Goal: Information Seeking & Learning: Learn about a topic

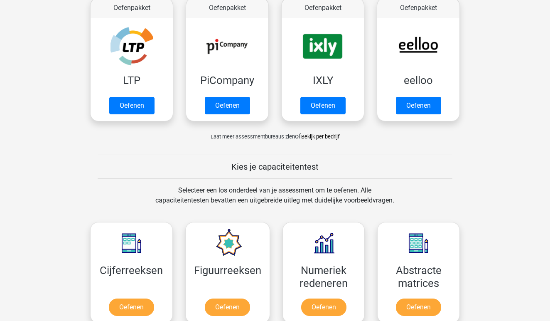
scroll to position [153, 0]
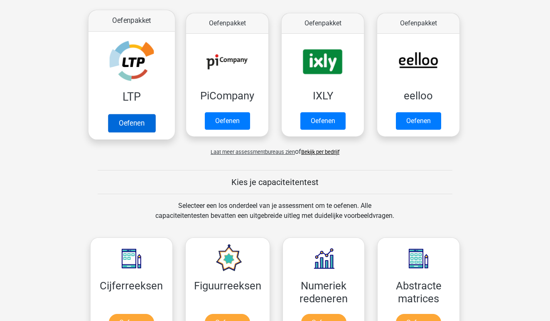
click at [152, 124] on link "Oefenen" at bounding box center [131, 123] width 47 height 18
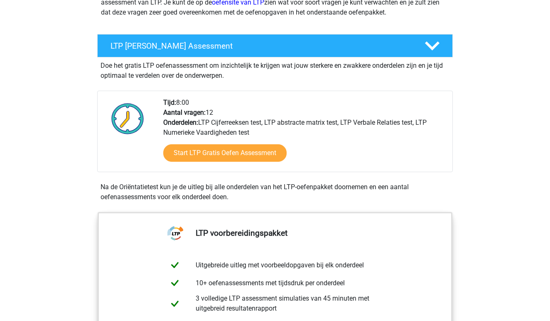
scroll to position [128, 0]
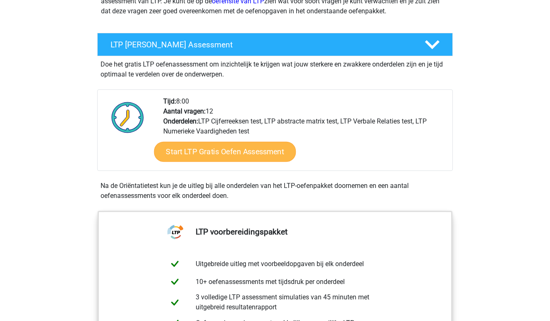
click at [250, 155] on link "Start LTP Gratis Oefen Assessment" at bounding box center [225, 152] width 142 height 20
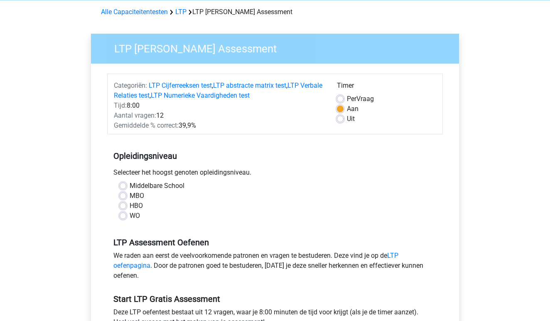
scroll to position [35, 0]
click at [130, 197] on label "MBO" at bounding box center [137, 195] width 15 height 10
click at [125, 197] on input "MBO" at bounding box center [123, 194] width 7 height 8
radio input "true"
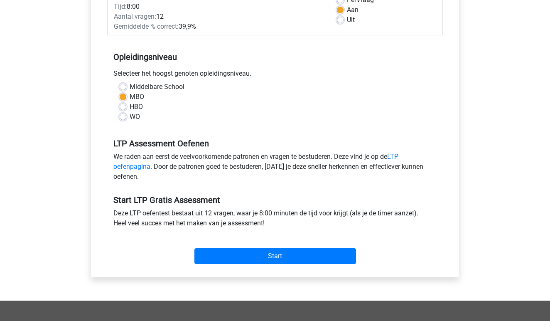
scroll to position [152, 0]
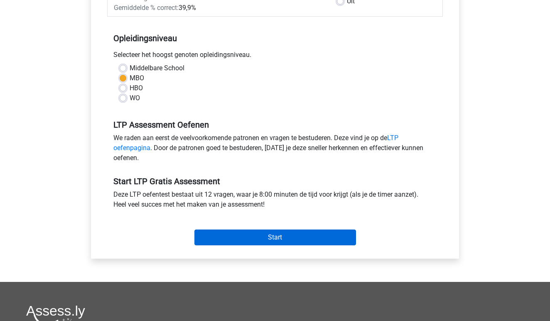
click at [220, 232] on input "Start" at bounding box center [276, 237] width 162 height 16
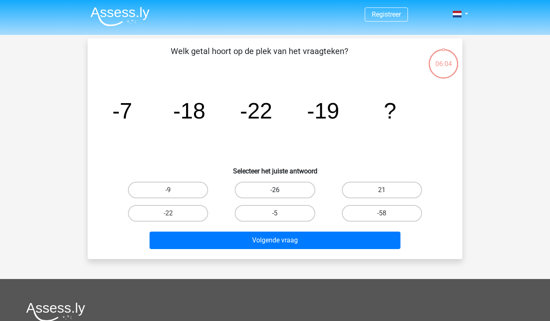
click at [251, 192] on label "-26" at bounding box center [275, 190] width 80 height 17
click at [275, 192] on input "-26" at bounding box center [277, 192] width 5 height 5
radio input "true"
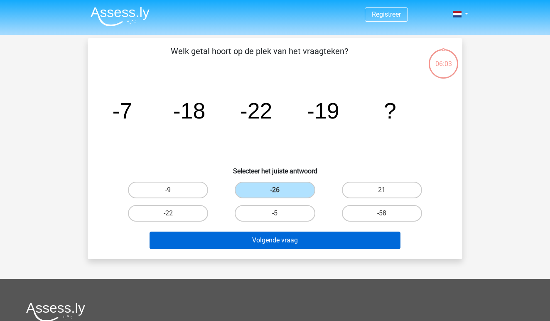
click at [249, 241] on button "Volgende vraag" at bounding box center [276, 240] width 252 height 17
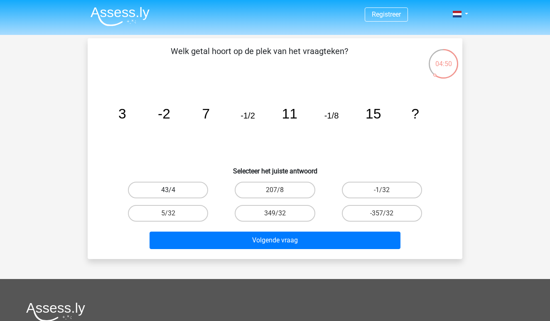
click at [192, 198] on label "43/4" at bounding box center [168, 190] width 80 height 17
click at [174, 195] on input "43/4" at bounding box center [170, 192] width 5 height 5
radio input "true"
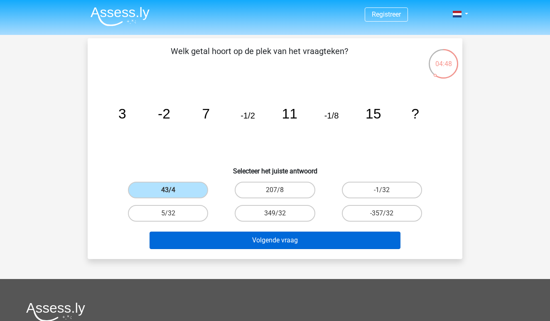
click at [224, 232] on button "Volgende vraag" at bounding box center [276, 240] width 252 height 17
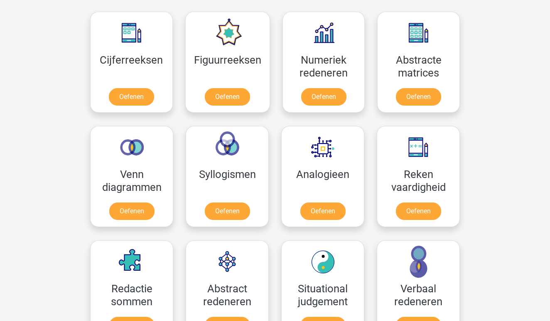
scroll to position [379, 0]
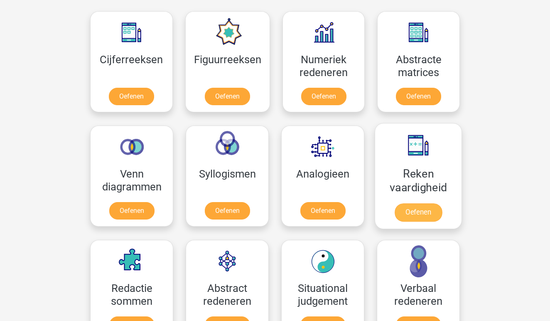
click at [395, 203] on link "Oefenen" at bounding box center [418, 212] width 47 height 18
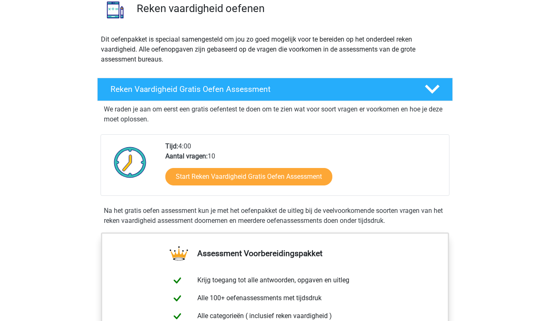
scroll to position [91, 0]
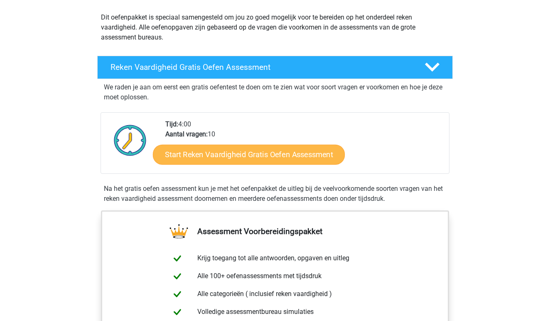
click at [276, 153] on link "Start Reken Vaardigheid Gratis Oefen Assessment" at bounding box center [249, 154] width 192 height 20
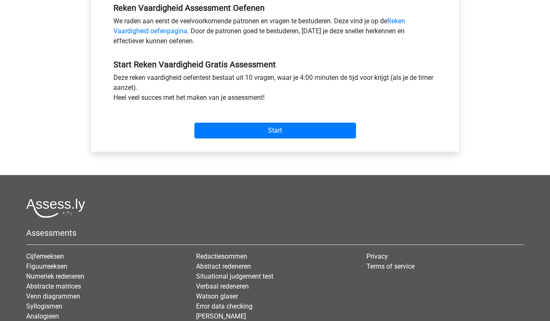
scroll to position [306, 0]
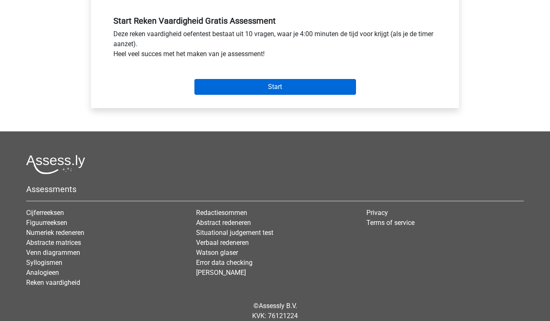
click at [302, 85] on input "Start" at bounding box center [276, 87] width 162 height 16
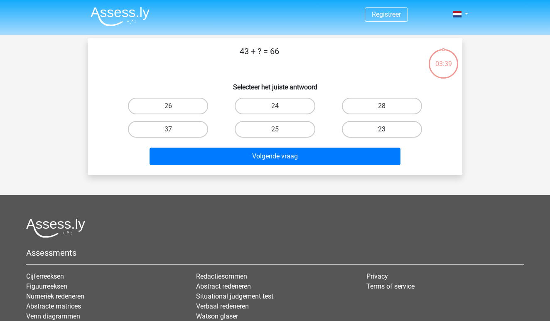
click at [362, 132] on label "23" at bounding box center [382, 129] width 80 height 17
click at [382, 132] on input "23" at bounding box center [384, 131] width 5 height 5
radio input "true"
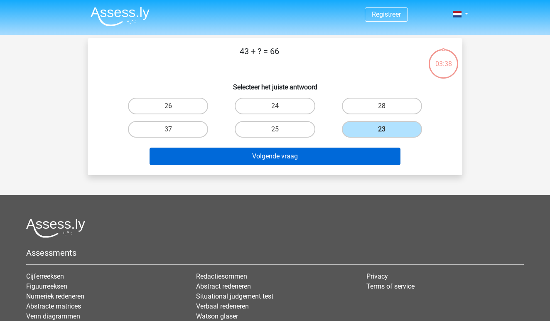
click at [323, 160] on button "Volgende vraag" at bounding box center [276, 156] width 252 height 17
click at [305, 156] on button "Volgende vraag" at bounding box center [276, 156] width 252 height 17
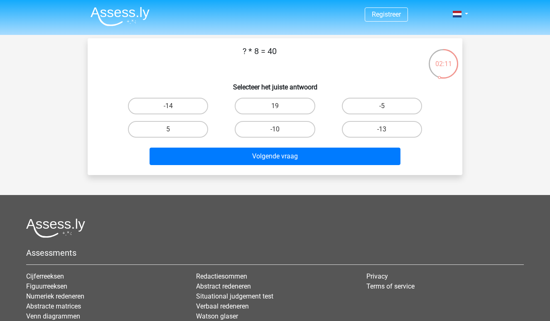
click at [336, 74] on div "? * 8 = 40 Selecteer het juiste antwoord -14 19 -5 5" at bounding box center [275, 106] width 368 height 123
click at [190, 104] on label "-14" at bounding box center [168, 106] width 80 height 17
click at [174, 106] on input "-14" at bounding box center [170, 108] width 5 height 5
radio input "true"
click at [269, 174] on div "? * 8 = 40 Selecteer het juiste antwoord -14 19 -5 5" at bounding box center [275, 106] width 375 height 137
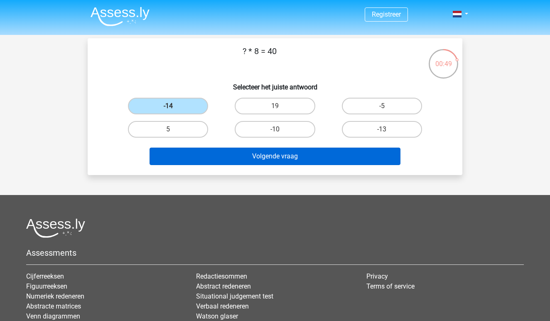
click at [272, 158] on button "Volgende vraag" at bounding box center [276, 156] width 252 height 17
click at [302, 155] on button "Volgende vraag" at bounding box center [276, 156] width 252 height 17
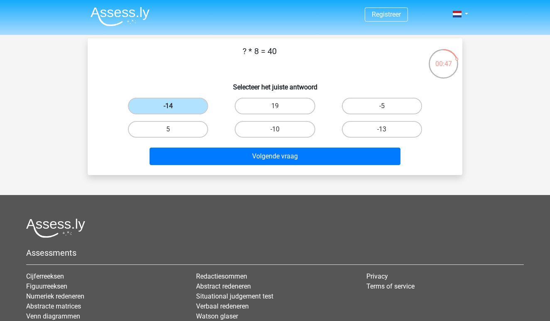
click at [200, 96] on div "-14" at bounding box center [168, 105] width 107 height 23
click at [288, 103] on label "19" at bounding box center [275, 106] width 80 height 17
click at [281, 106] on input "19" at bounding box center [277, 108] width 5 height 5
radio input "true"
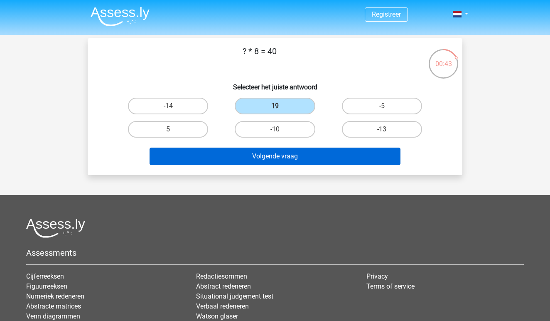
click at [300, 157] on button "Volgende vraag" at bounding box center [276, 156] width 252 height 17
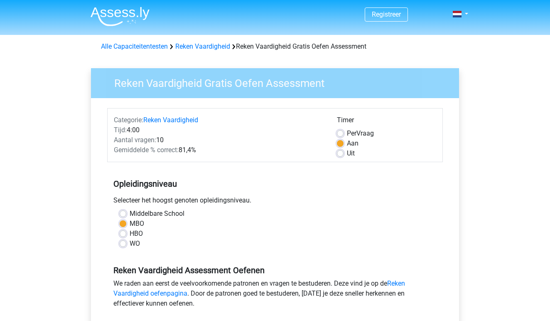
scroll to position [306, 0]
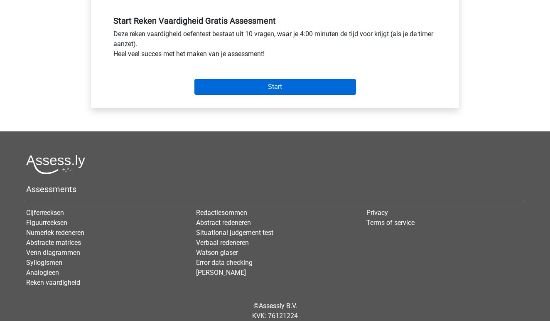
click at [279, 84] on input "Start" at bounding box center [276, 87] width 162 height 16
click at [234, 91] on input "Start" at bounding box center [276, 87] width 162 height 16
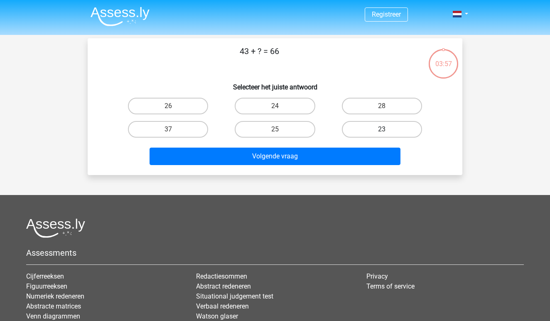
click at [358, 123] on label "23" at bounding box center [382, 129] width 80 height 17
click at [382, 129] on input "23" at bounding box center [384, 131] width 5 height 5
radio input "true"
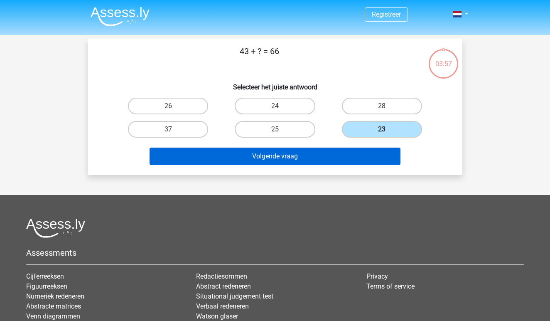
click at [328, 151] on button "Volgende vraag" at bounding box center [276, 156] width 252 height 17
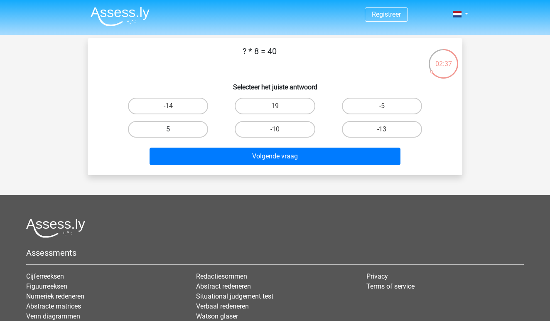
click at [195, 136] on label "5" at bounding box center [168, 129] width 80 height 17
click at [174, 135] on input "5" at bounding box center [170, 131] width 5 height 5
radio input "true"
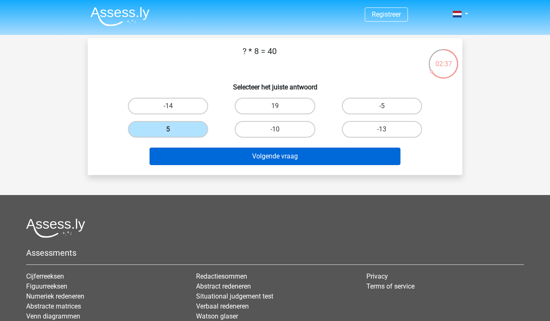
click at [218, 155] on button "Volgende vraag" at bounding box center [276, 156] width 252 height 17
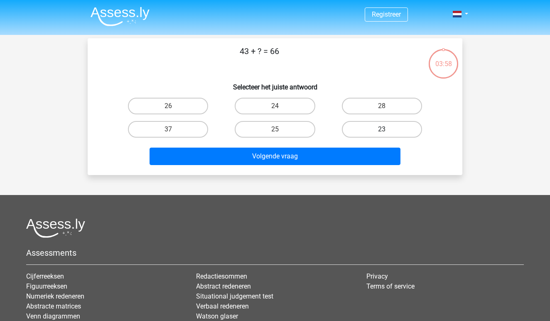
click at [355, 128] on label "23" at bounding box center [382, 129] width 80 height 17
click at [382, 129] on input "23" at bounding box center [384, 131] width 5 height 5
radio input "true"
click at [317, 144] on div "Volgende vraag" at bounding box center [275, 154] width 348 height 27
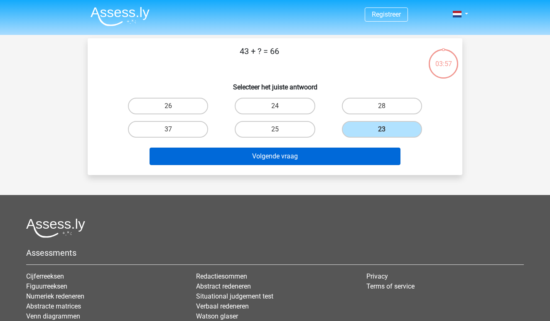
click at [318, 152] on button "Volgende vraag" at bounding box center [276, 156] width 252 height 17
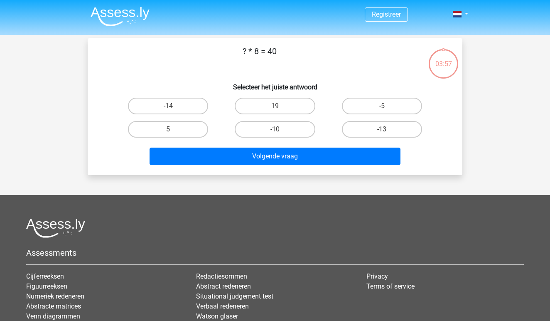
scroll to position [38, 0]
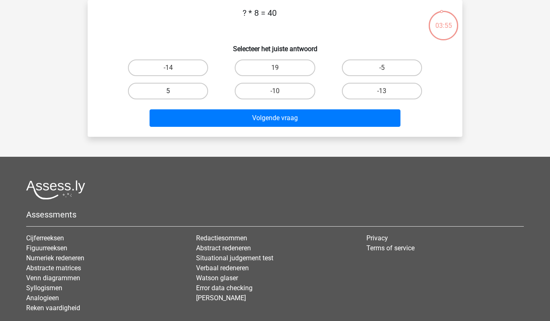
click at [181, 91] on label "5" at bounding box center [168, 91] width 80 height 17
click at [174, 91] on input "5" at bounding box center [170, 93] width 5 height 5
radio input "true"
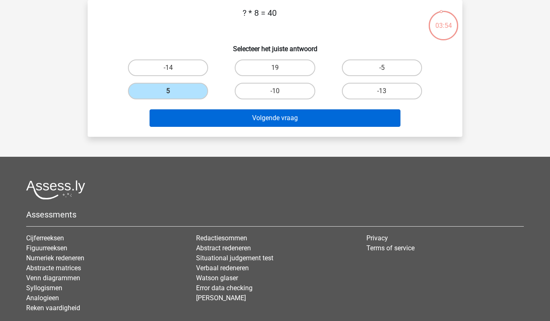
click at [226, 119] on button "Volgende vraag" at bounding box center [276, 117] width 252 height 17
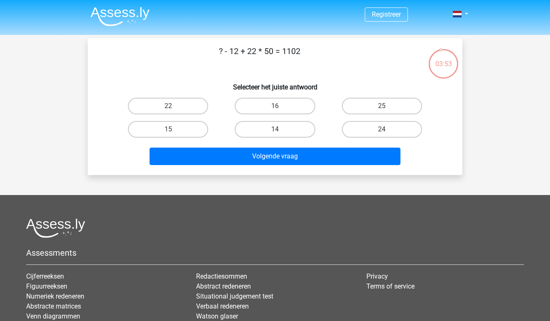
scroll to position [0, 0]
click at [291, 136] on label "14" at bounding box center [275, 129] width 80 height 17
click at [281, 135] on input "14" at bounding box center [277, 131] width 5 height 5
radio input "true"
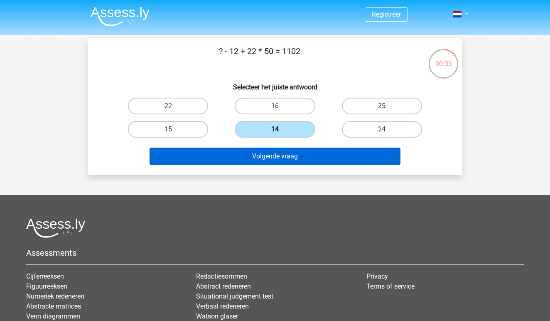
click at [296, 154] on button "Volgende vraag" at bounding box center [276, 156] width 252 height 17
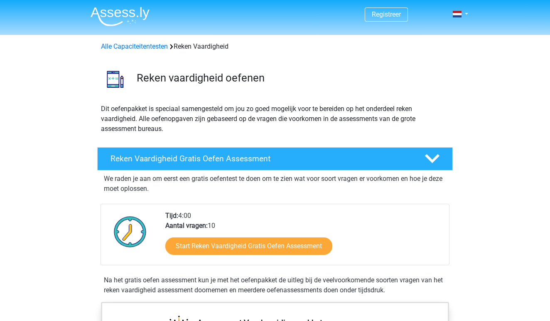
scroll to position [91, 0]
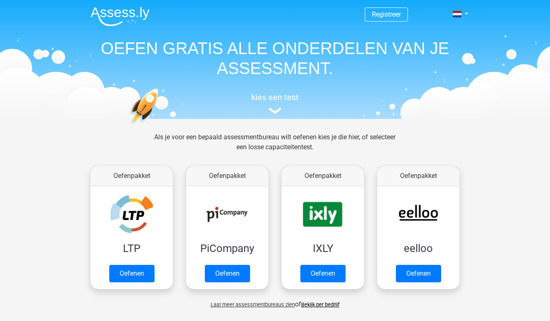
scroll to position [379, 0]
